Goal: Information Seeking & Learning: Learn about a topic

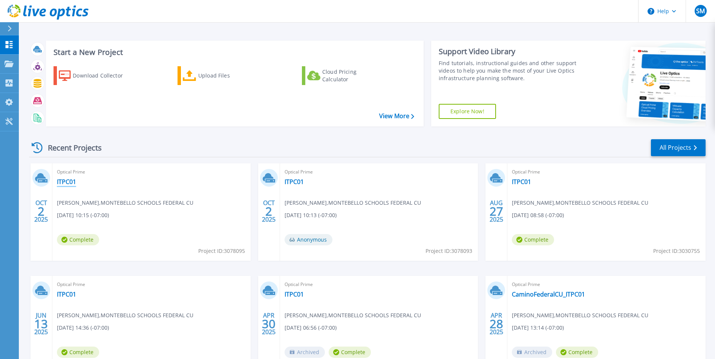
click at [61, 184] on link "ITPC01" at bounding box center [66, 182] width 19 height 8
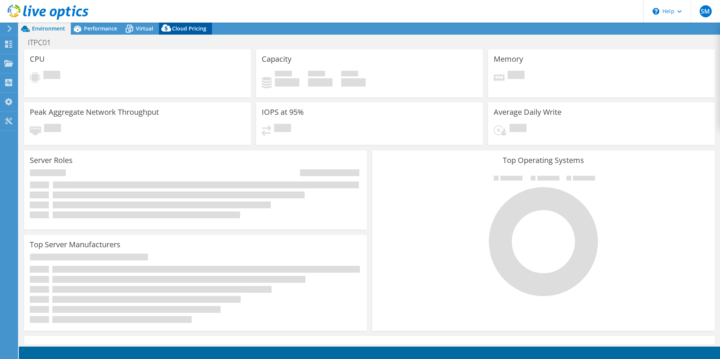
click at [192, 30] on span "Cloud Pricing" at bounding box center [189, 28] width 34 height 7
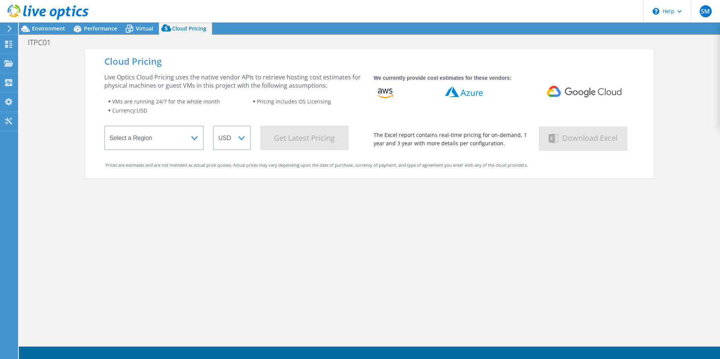
click at [161, 153] on div "Cloud Pricing Live Optics Cloud Pricing uses the native vendor APIs to retrieve…" at bounding box center [369, 113] width 569 height 129
click at [157, 144] on select "Select a Region [GEOGRAPHIC_DATA] ([GEOGRAPHIC_DATA]) [GEOGRAPHIC_DATA] ([GEOGR…" at bounding box center [153, 138] width 99 height 24
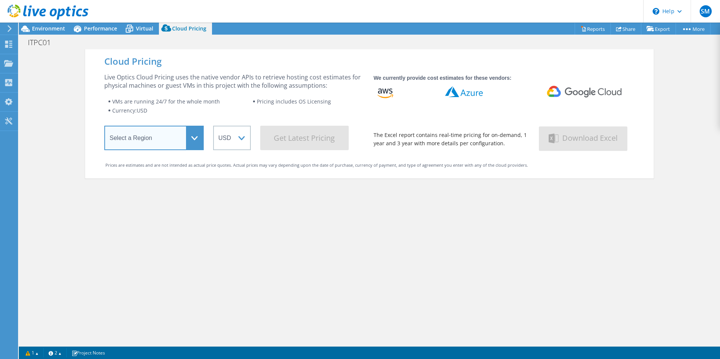
select select "USWest"
click at [104, 127] on select "Select a Region [GEOGRAPHIC_DATA] ([GEOGRAPHIC_DATA]) [GEOGRAPHIC_DATA] ([GEOGR…" at bounding box center [153, 138] width 99 height 24
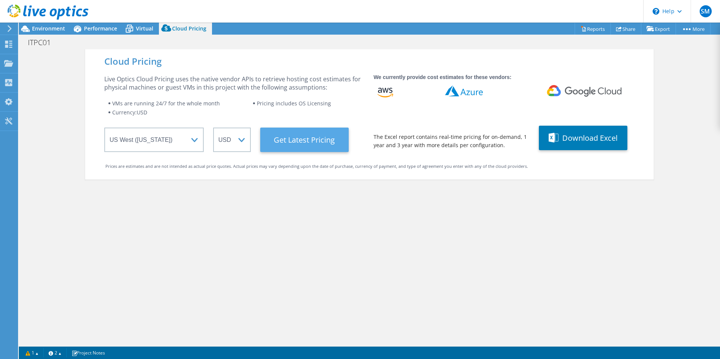
click at [316, 142] on Latest "Get Latest Pricing" at bounding box center [304, 140] width 89 height 24
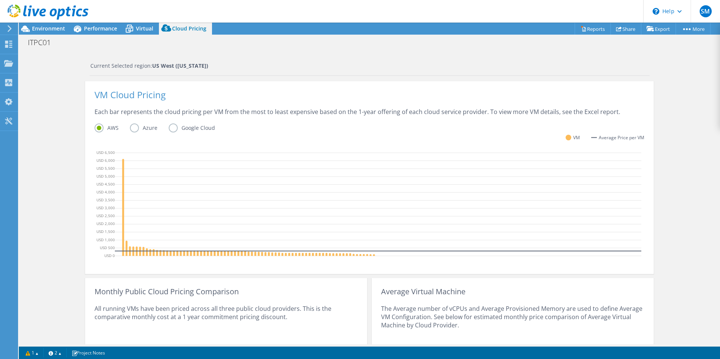
scroll to position [132, 0]
click at [132, 130] on label "Azure" at bounding box center [149, 128] width 39 height 9
click at [0, 0] on input "Azure" at bounding box center [0, 0] width 0 height 0
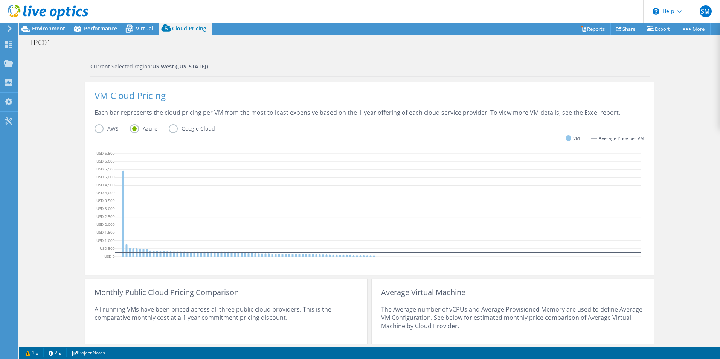
click at [95, 130] on label "AWS" at bounding box center [112, 128] width 35 height 9
click at [0, 0] on input "AWS" at bounding box center [0, 0] width 0 height 0
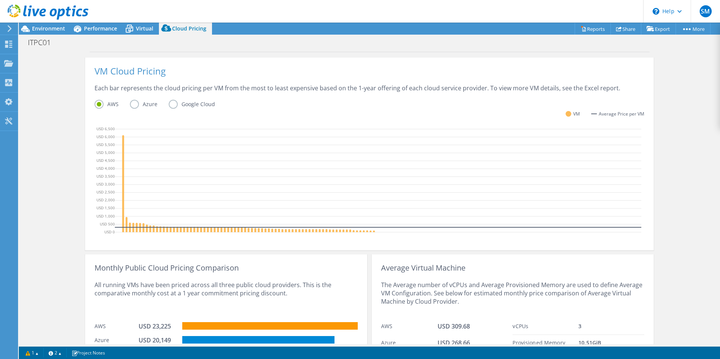
scroll to position [170, 0]
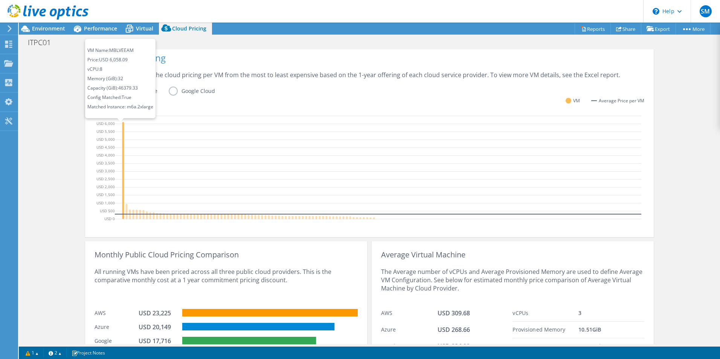
click at [122, 127] on icon at bounding box center [123, 170] width 2 height 97
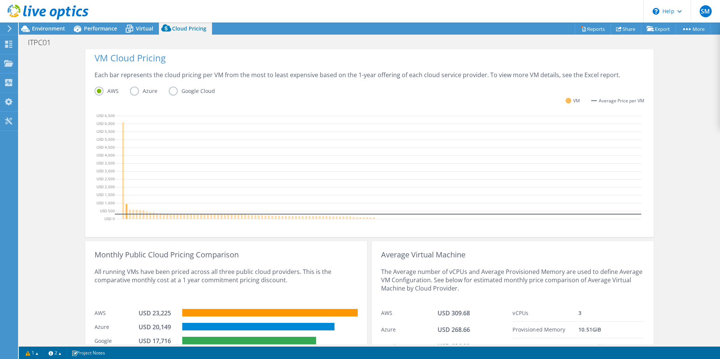
click at [126, 206] on icon at bounding box center [127, 211] width 2 height 15
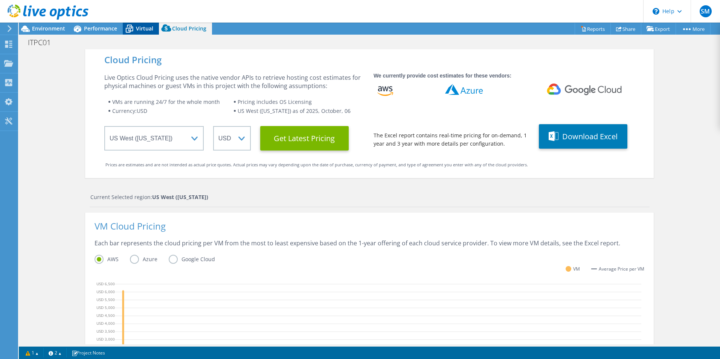
scroll to position [0, 0]
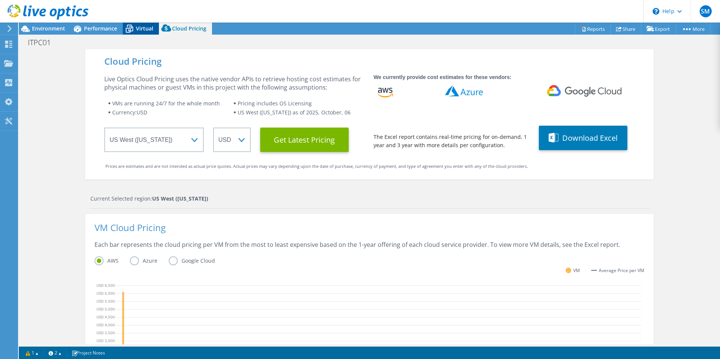
click at [147, 32] on span "Virtual" at bounding box center [144, 28] width 17 height 7
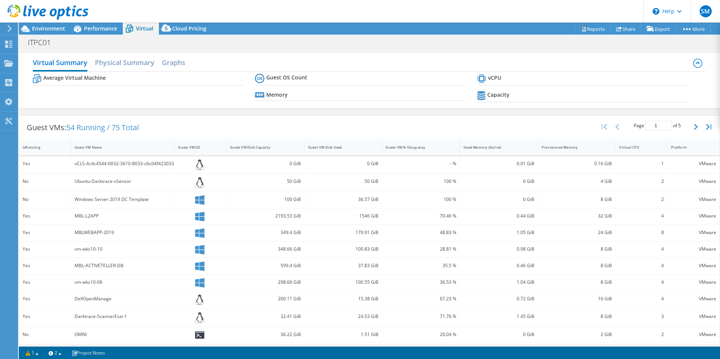
click at [98, 38] on div "ITPC01 Print" at bounding box center [369, 42] width 701 height 14
click at [96, 31] on span "Performance" at bounding box center [100, 28] width 33 height 7
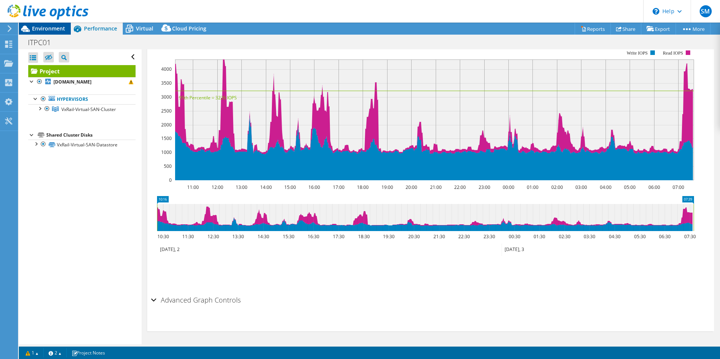
click at [38, 25] on span "Environment" at bounding box center [48, 28] width 33 height 7
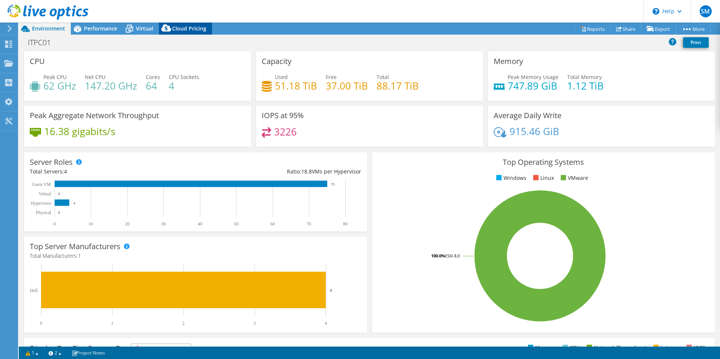
click at [173, 25] on icon at bounding box center [166, 29] width 15 height 15
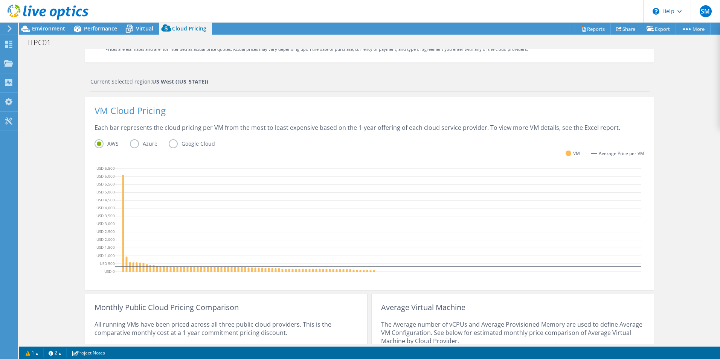
scroll to position [151, 0]
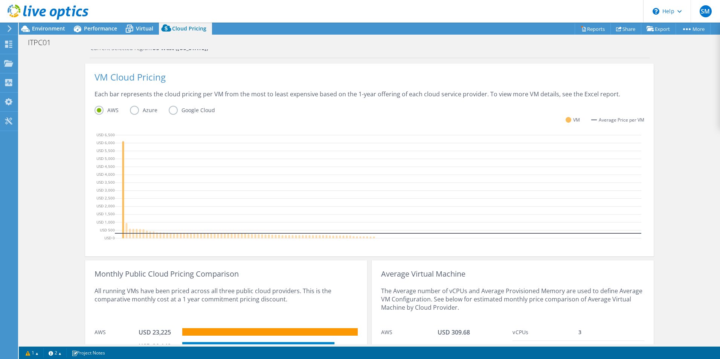
click at [119, 156] on icon at bounding box center [378, 187] width 527 height 113
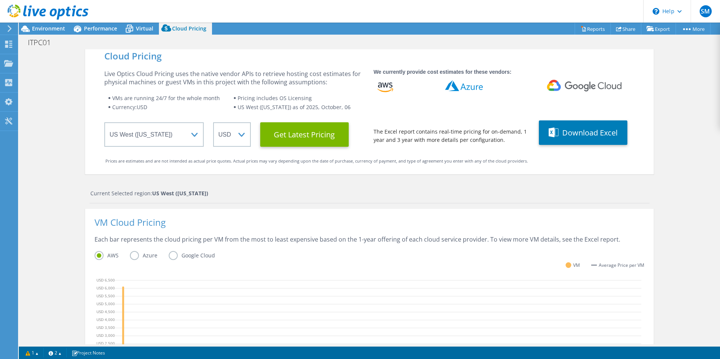
scroll to position [0, 0]
